Goal: Information Seeking & Learning: Learn about a topic

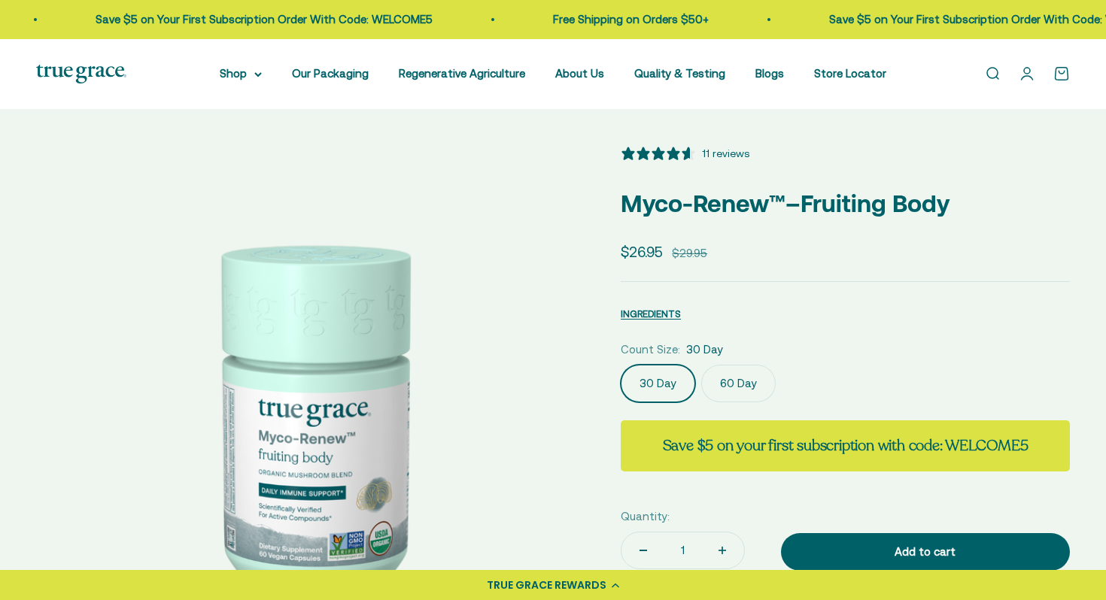
select select "3"
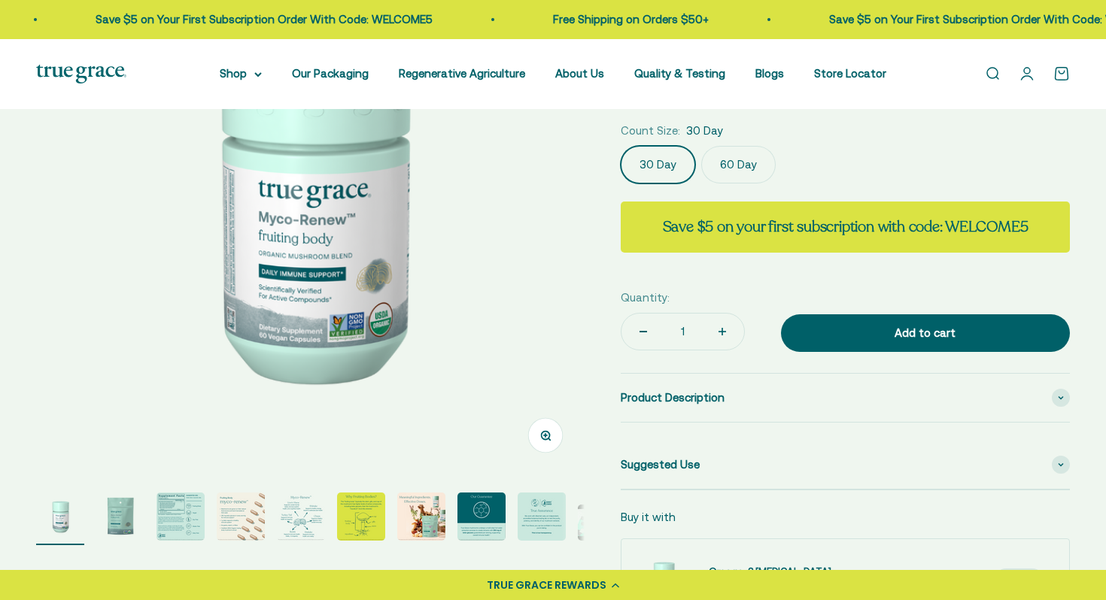
scroll to position [220, 0]
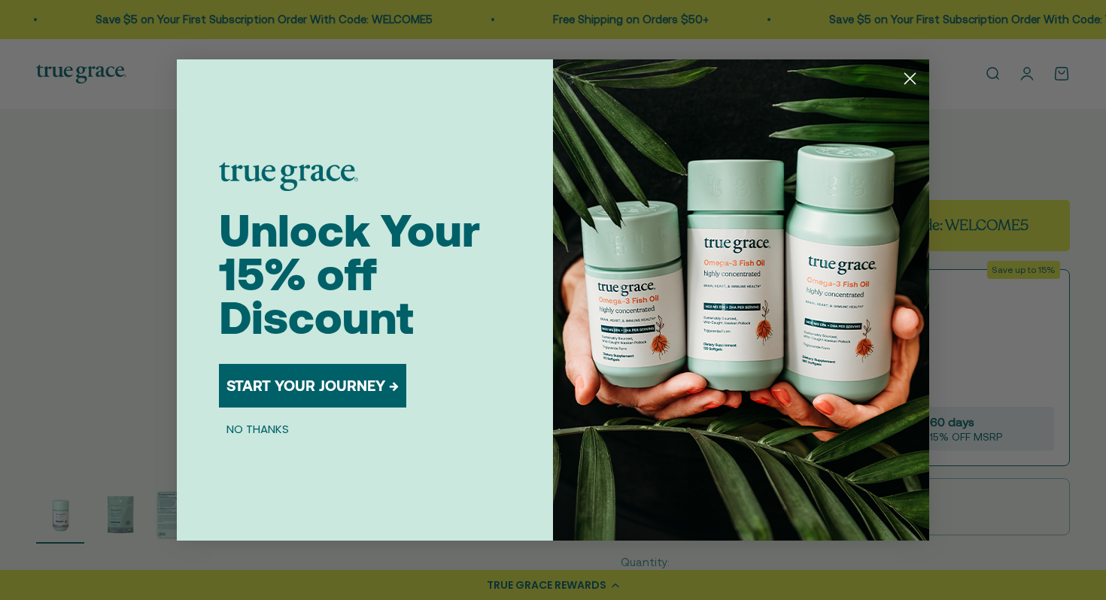
click at [905, 76] on circle "Close dialog" at bounding box center [909, 78] width 25 height 25
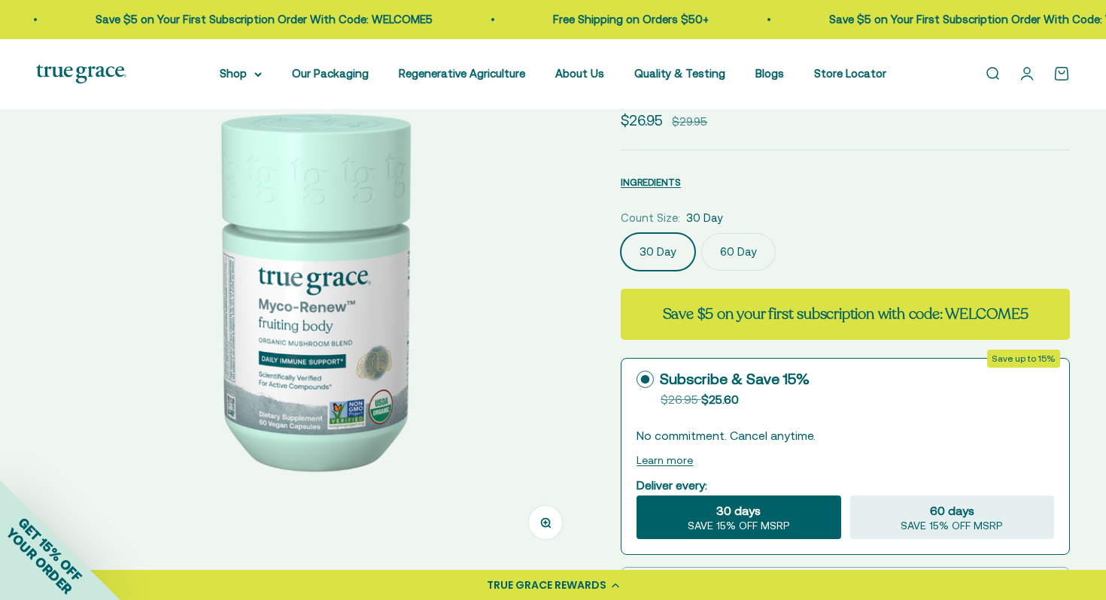
scroll to position [133, 0]
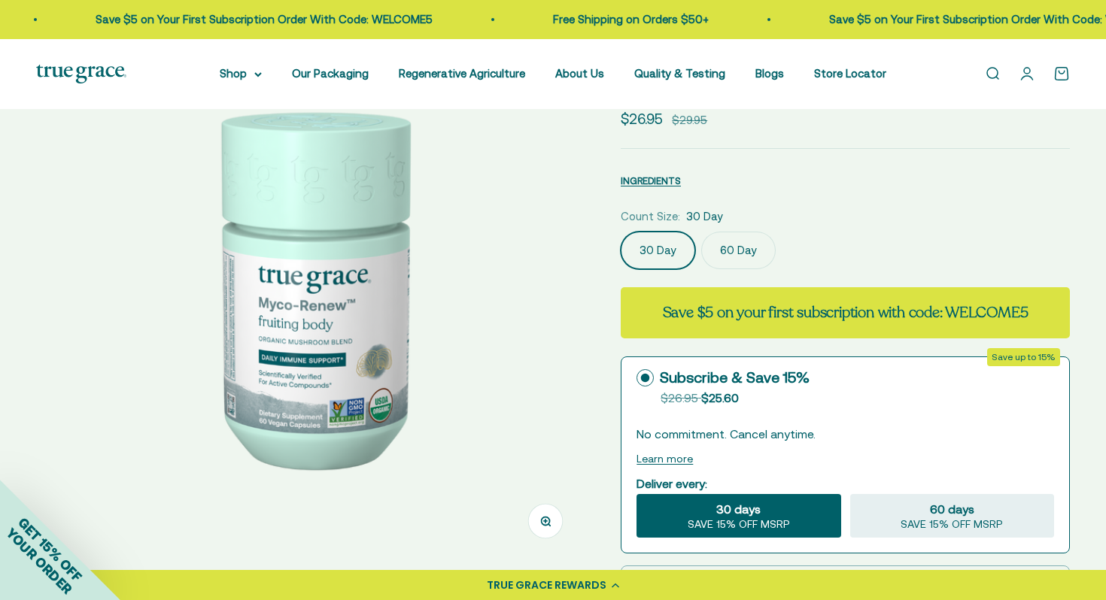
click at [520, 308] on img at bounding box center [310, 286] width 548 height 548
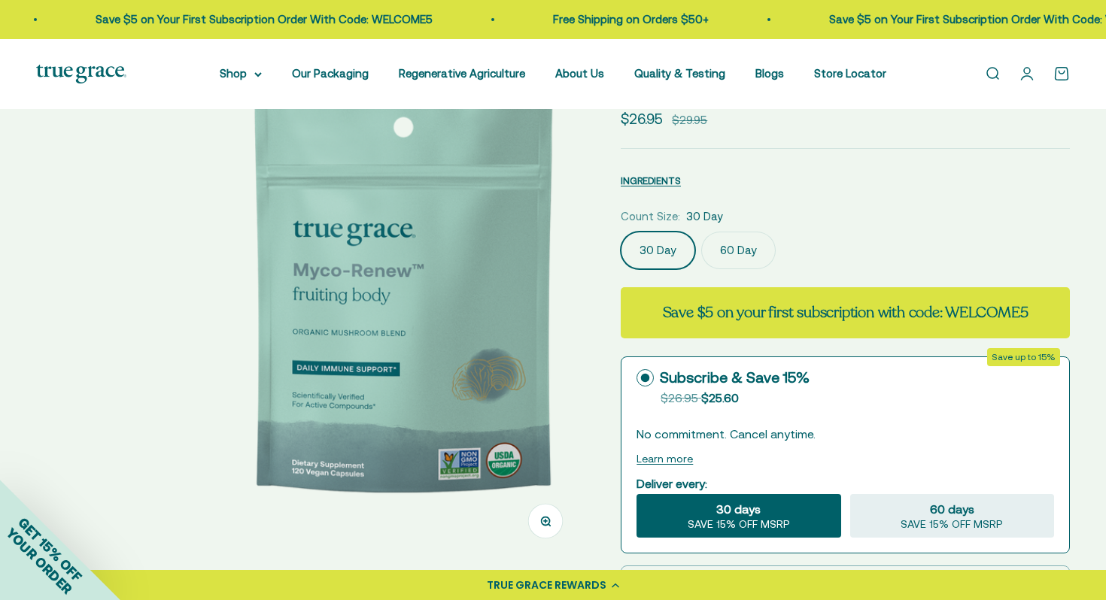
scroll to position [0, 566]
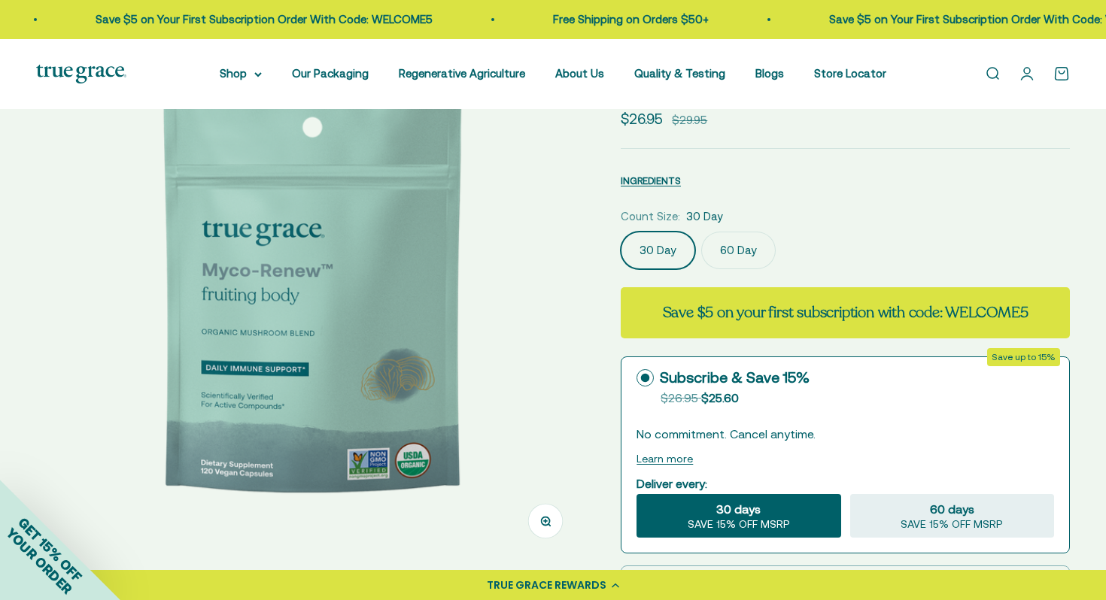
click at [520, 308] on img at bounding box center [310, 286] width 548 height 548
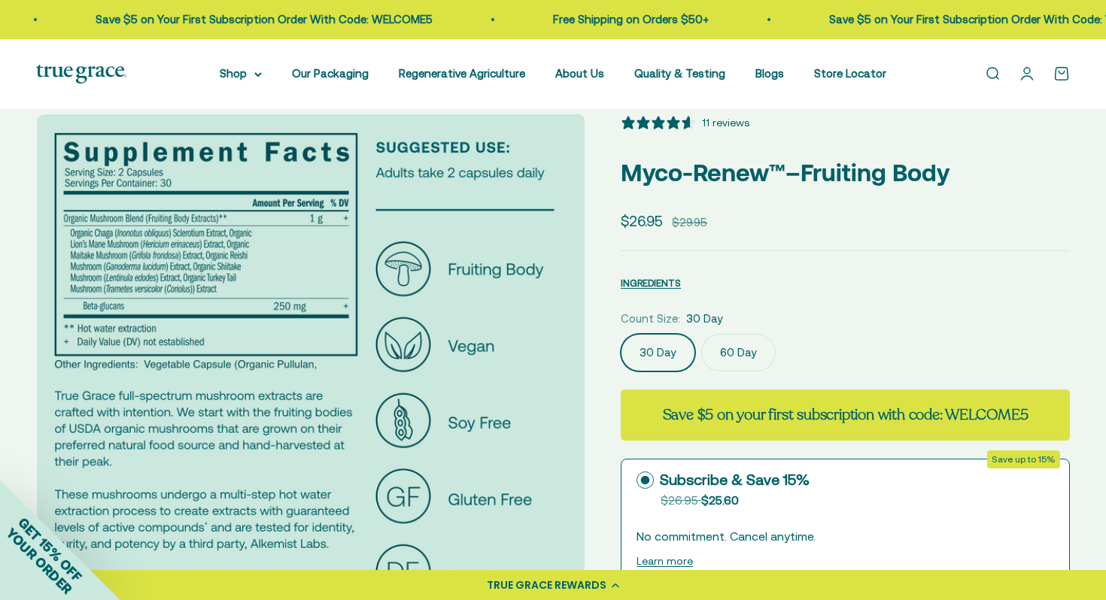
scroll to position [20, 0]
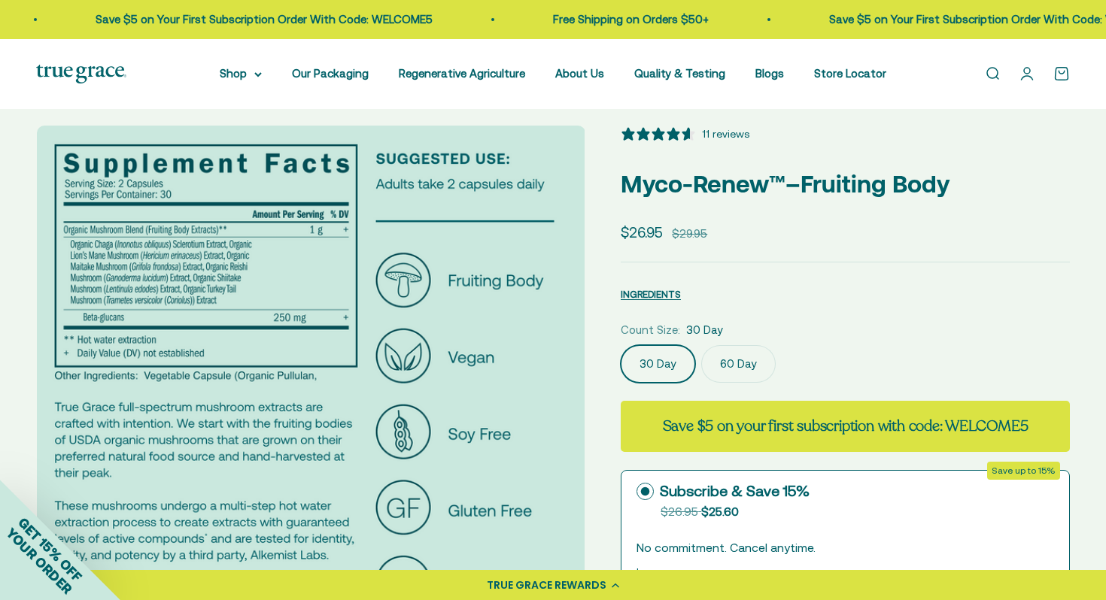
click at [497, 387] on img at bounding box center [311, 400] width 548 height 548
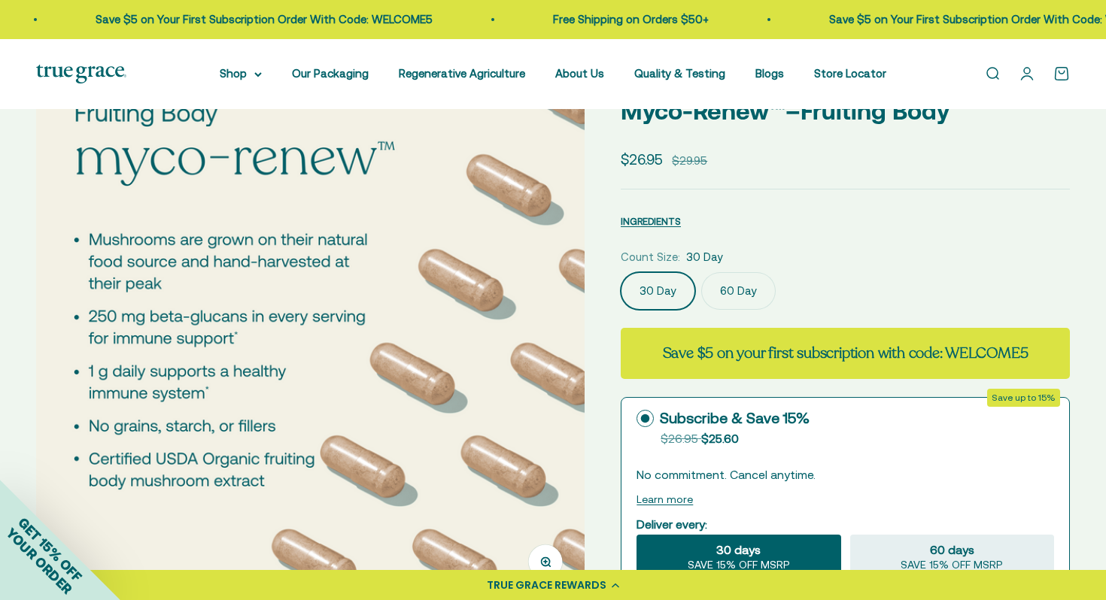
scroll to position [88, 0]
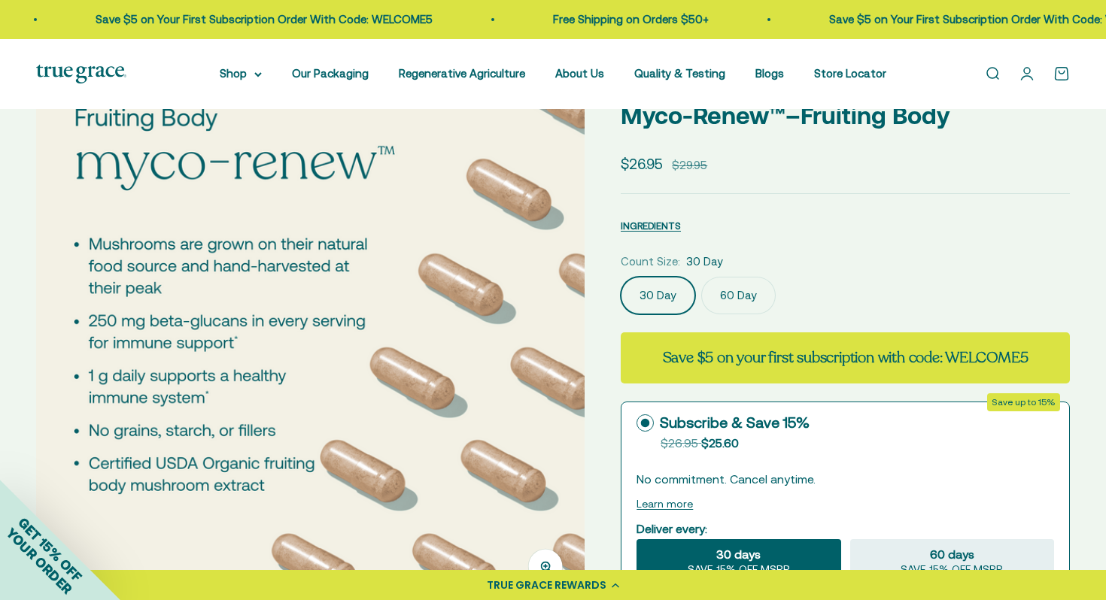
click at [454, 368] on img at bounding box center [310, 331] width 548 height 548
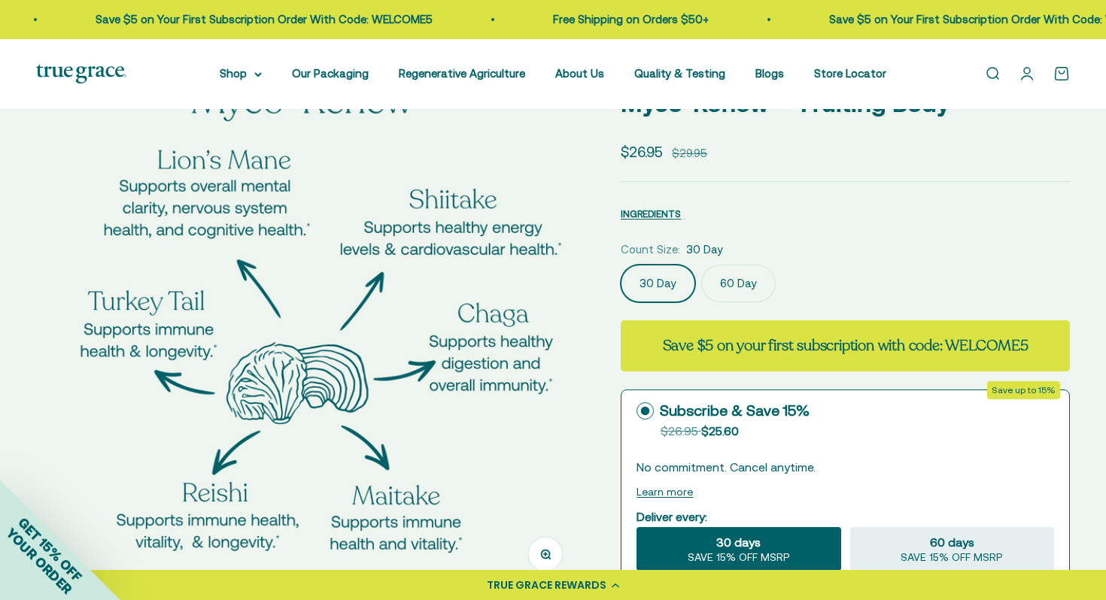
scroll to position [98, 0]
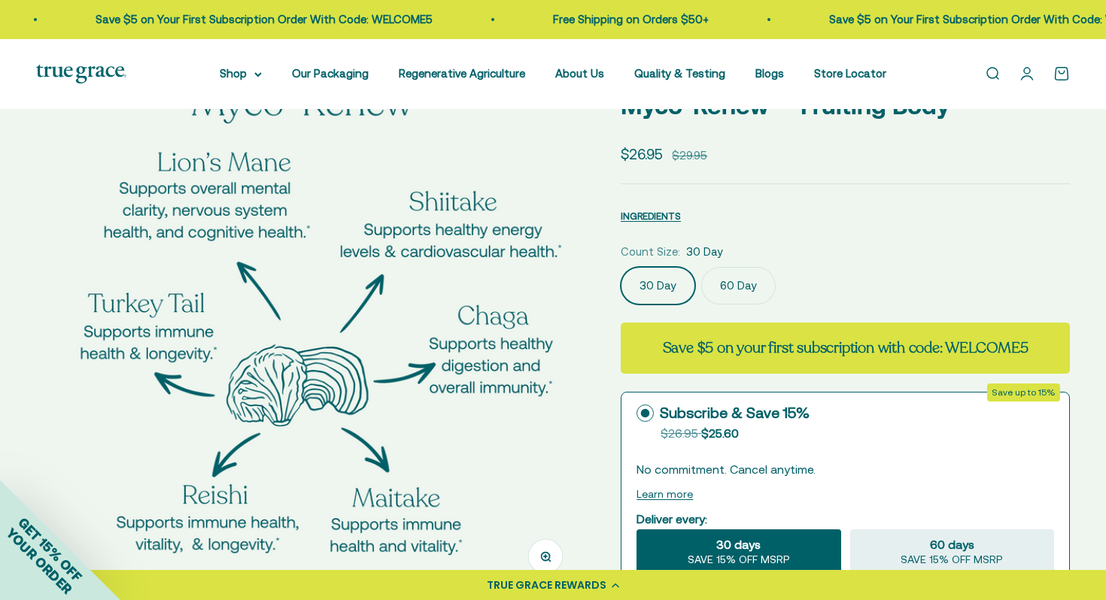
click at [513, 362] on img at bounding box center [310, 321] width 548 height 548
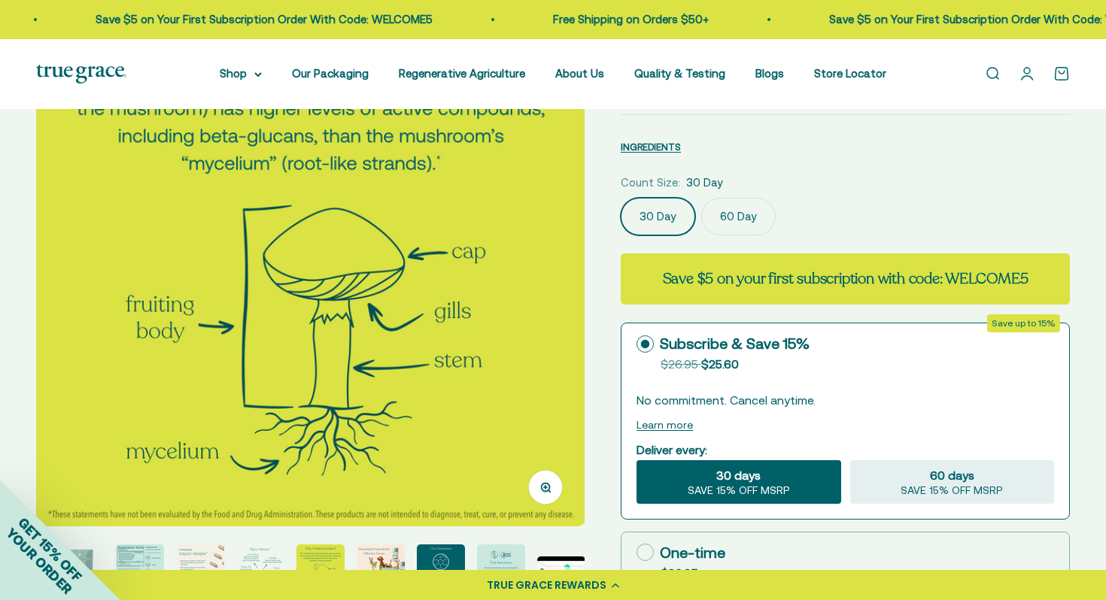
scroll to position [154, 0]
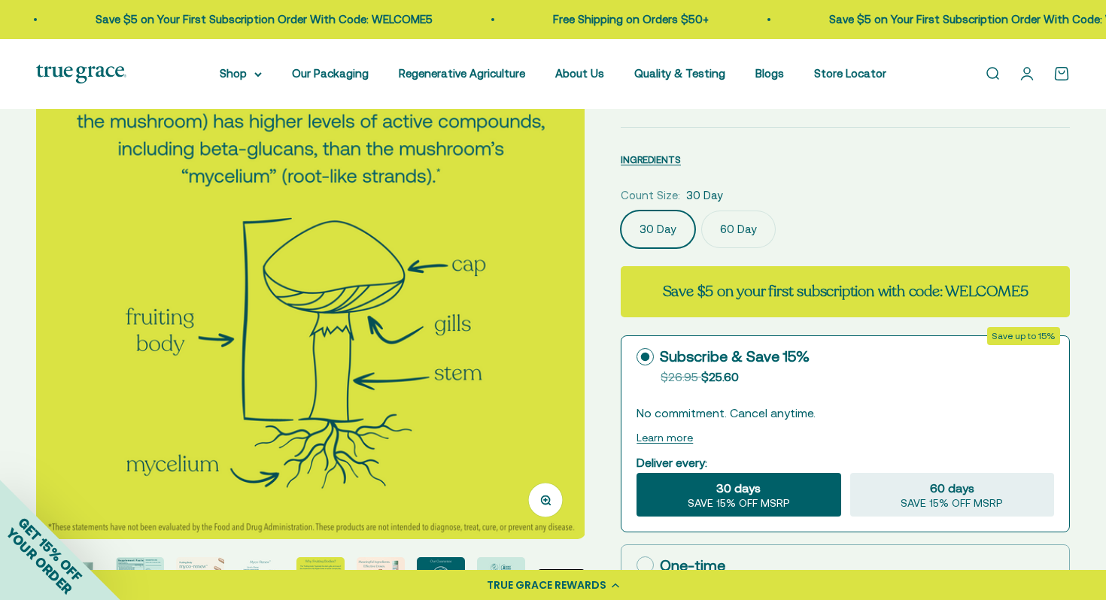
click at [484, 322] on img at bounding box center [310, 265] width 548 height 548
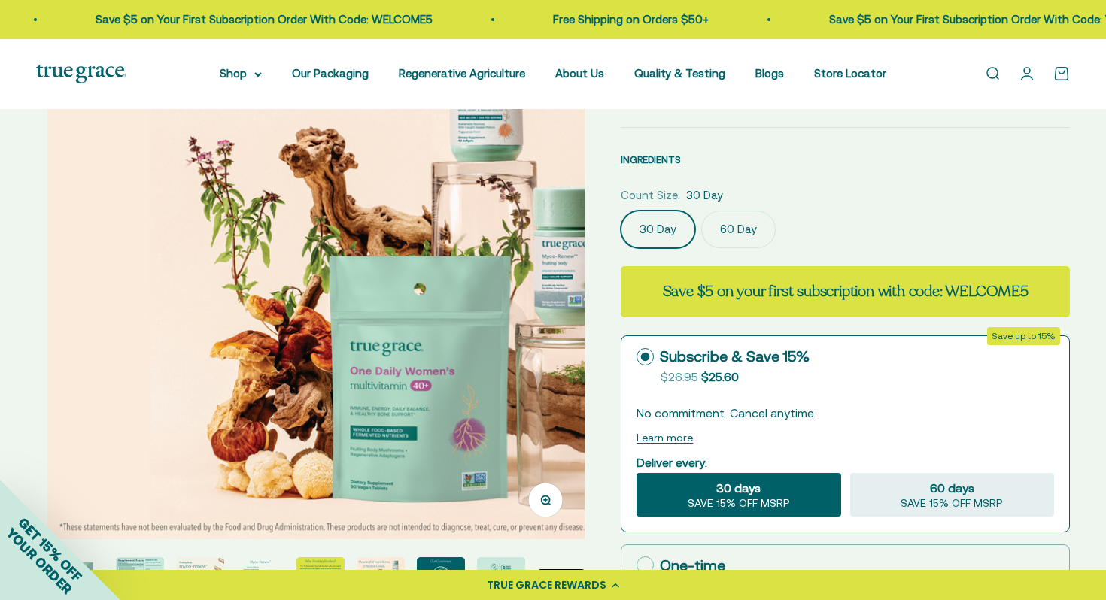
scroll to position [0, 3399]
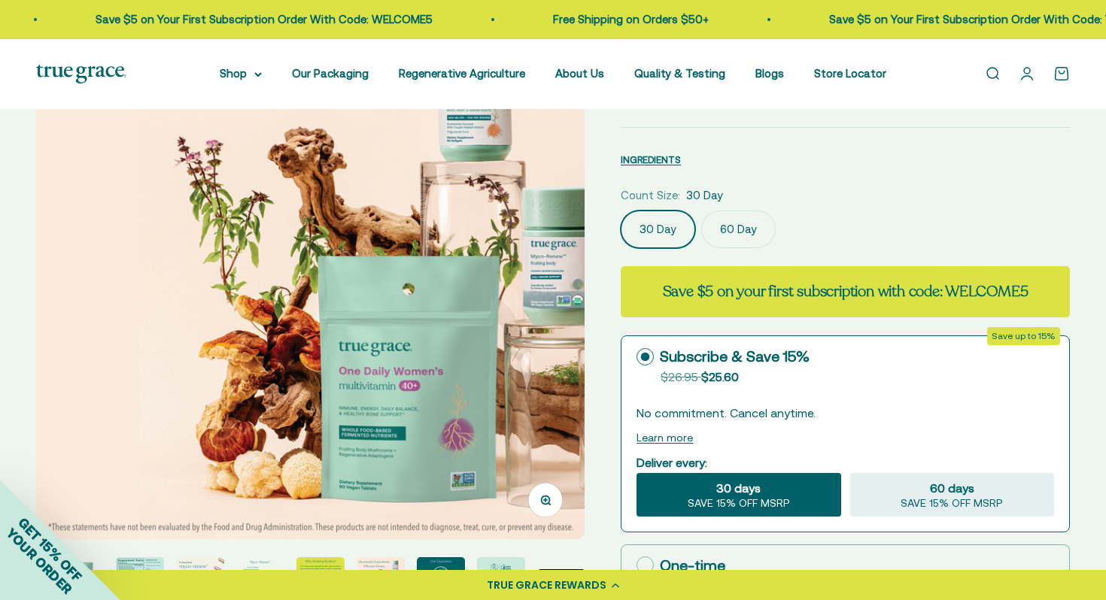
click at [484, 323] on img at bounding box center [310, 265] width 548 height 548
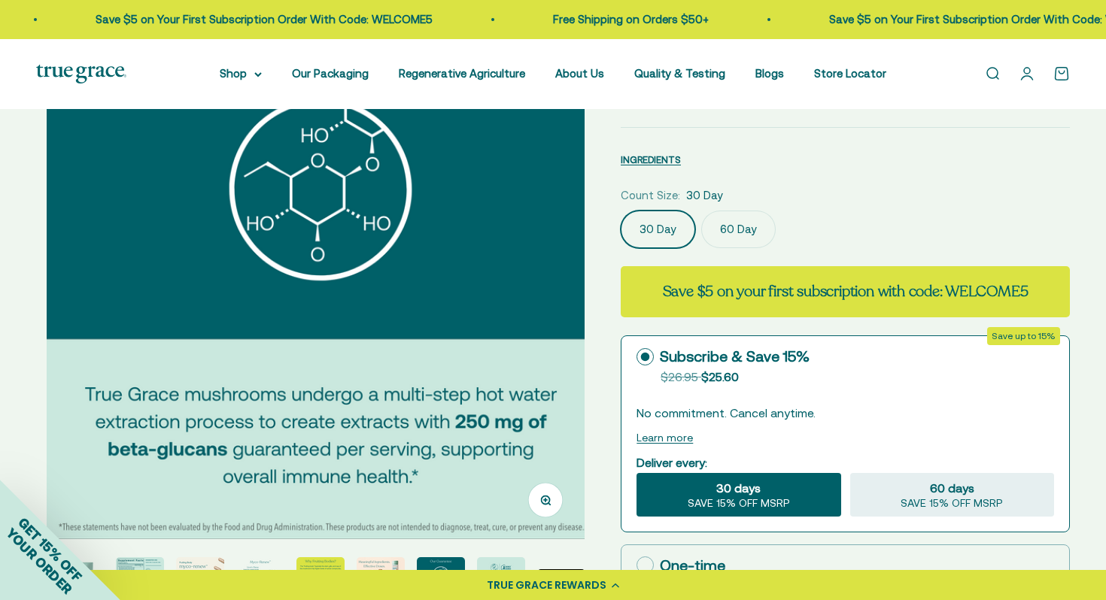
scroll to position [0, 3966]
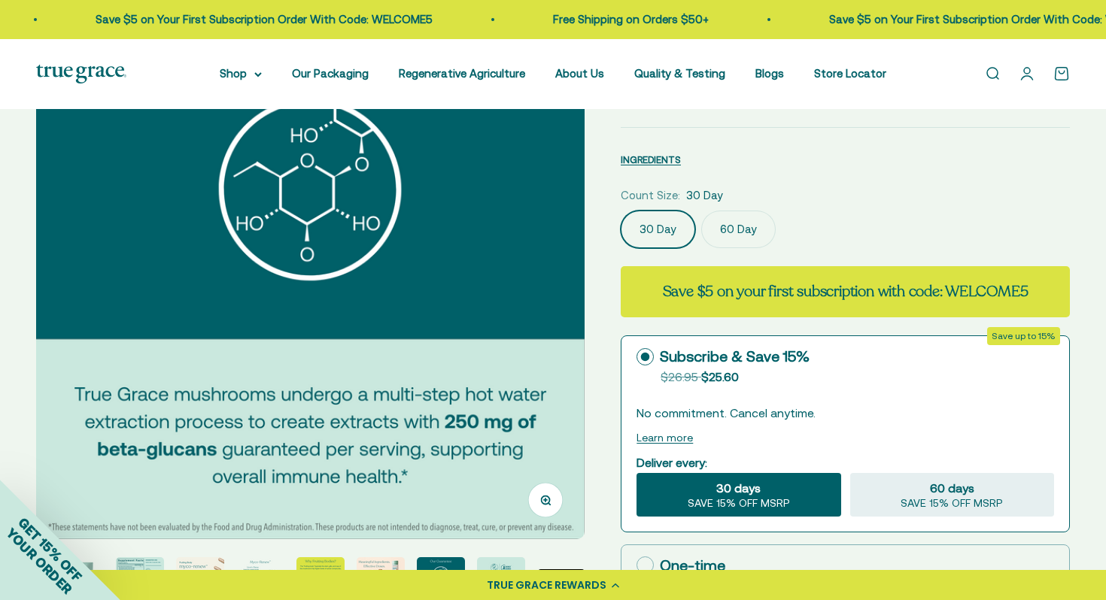
click at [483, 324] on img at bounding box center [310, 265] width 548 height 548
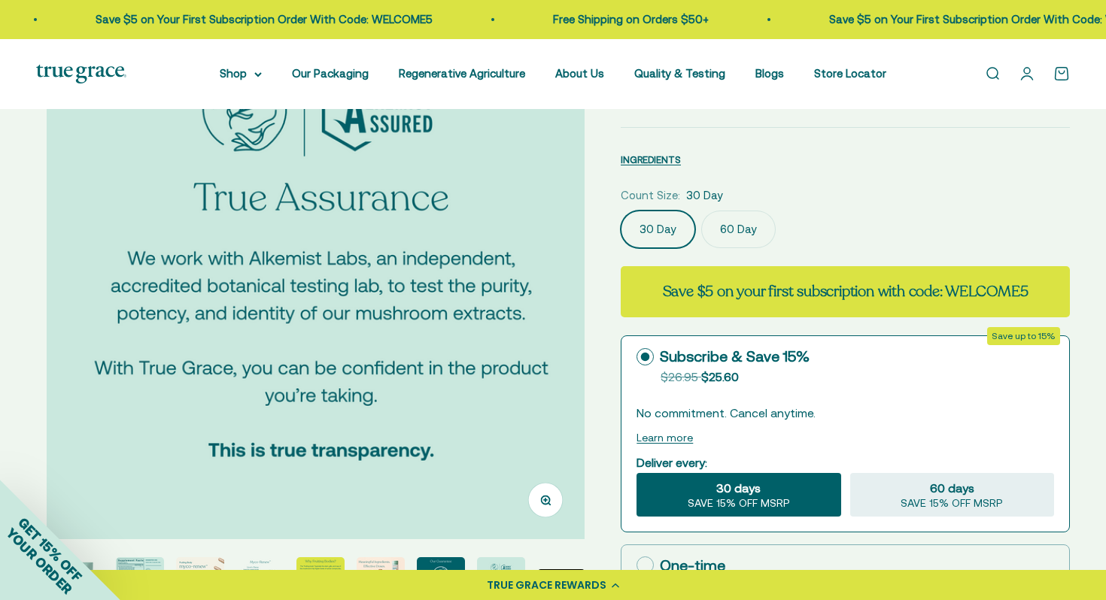
scroll to position [0, 4532]
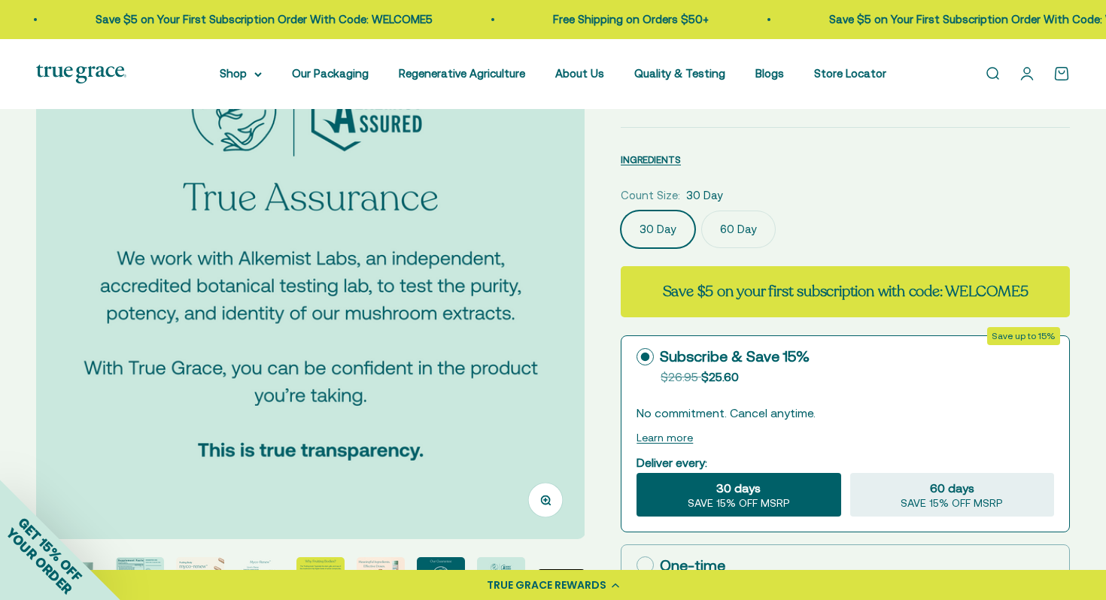
click at [535, 349] on img at bounding box center [310, 265] width 548 height 548
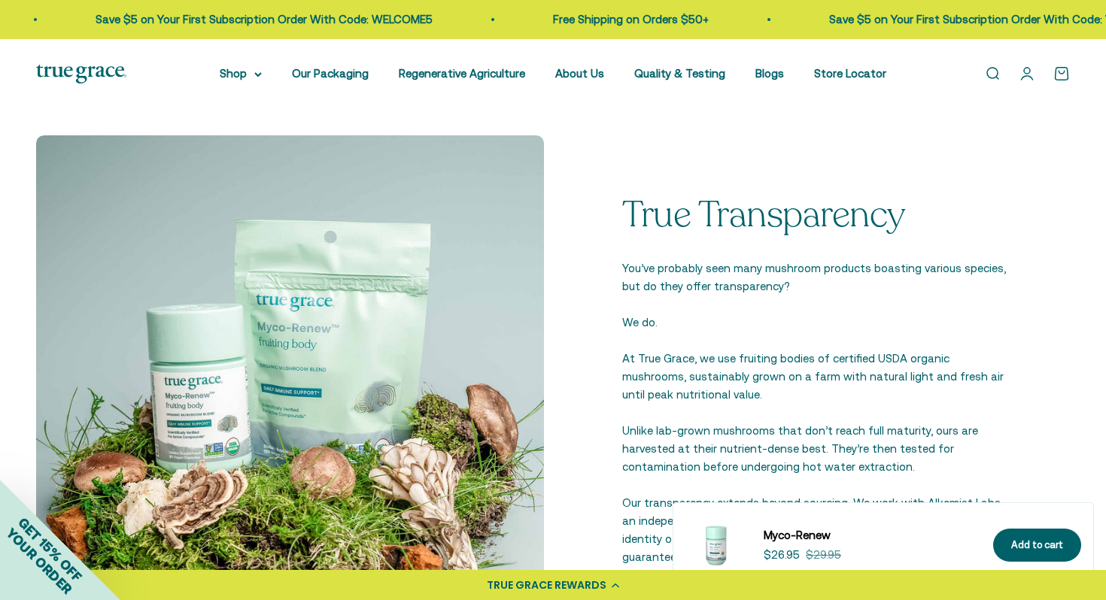
scroll to position [1621, 0]
